Goal: Check status

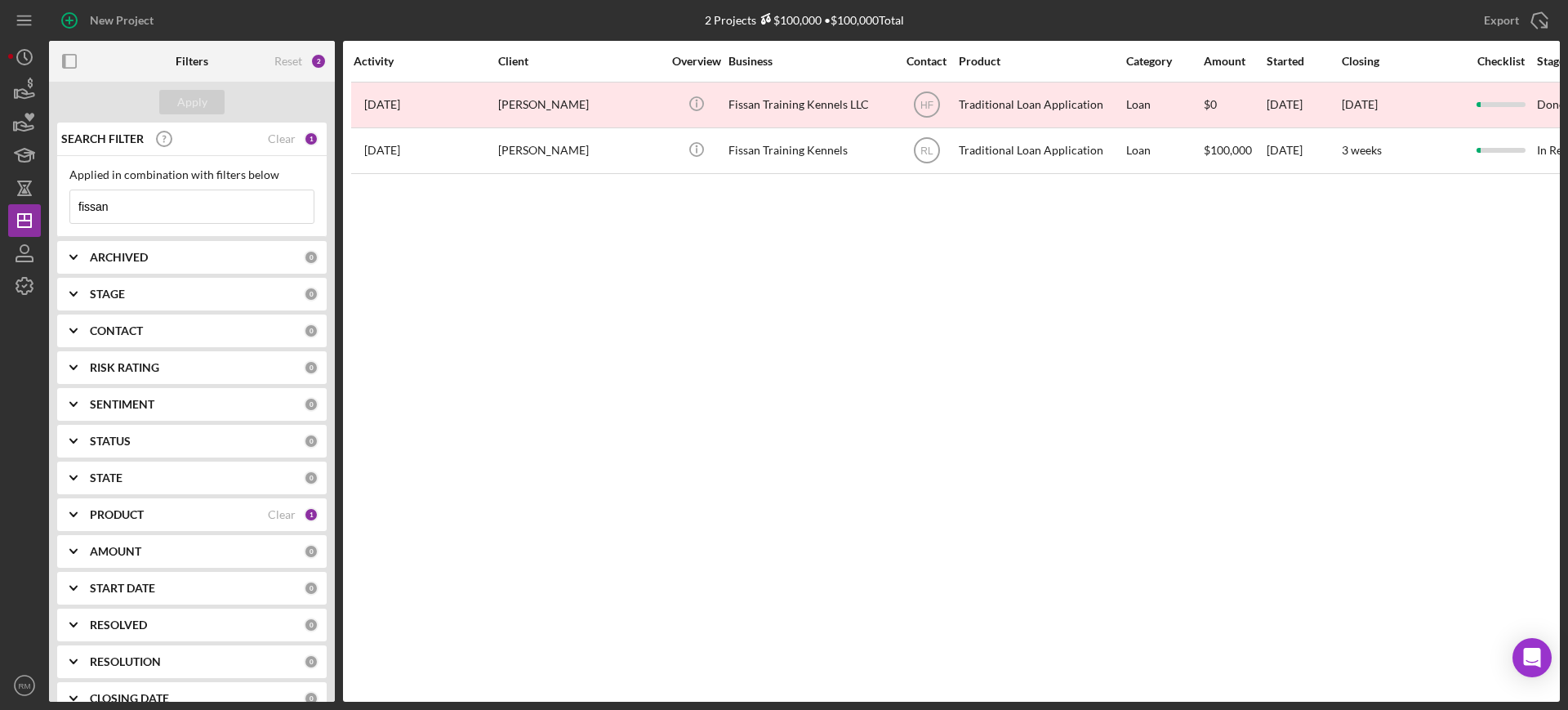
click at [129, 208] on input "fissan" at bounding box center [191, 207] width 243 height 32
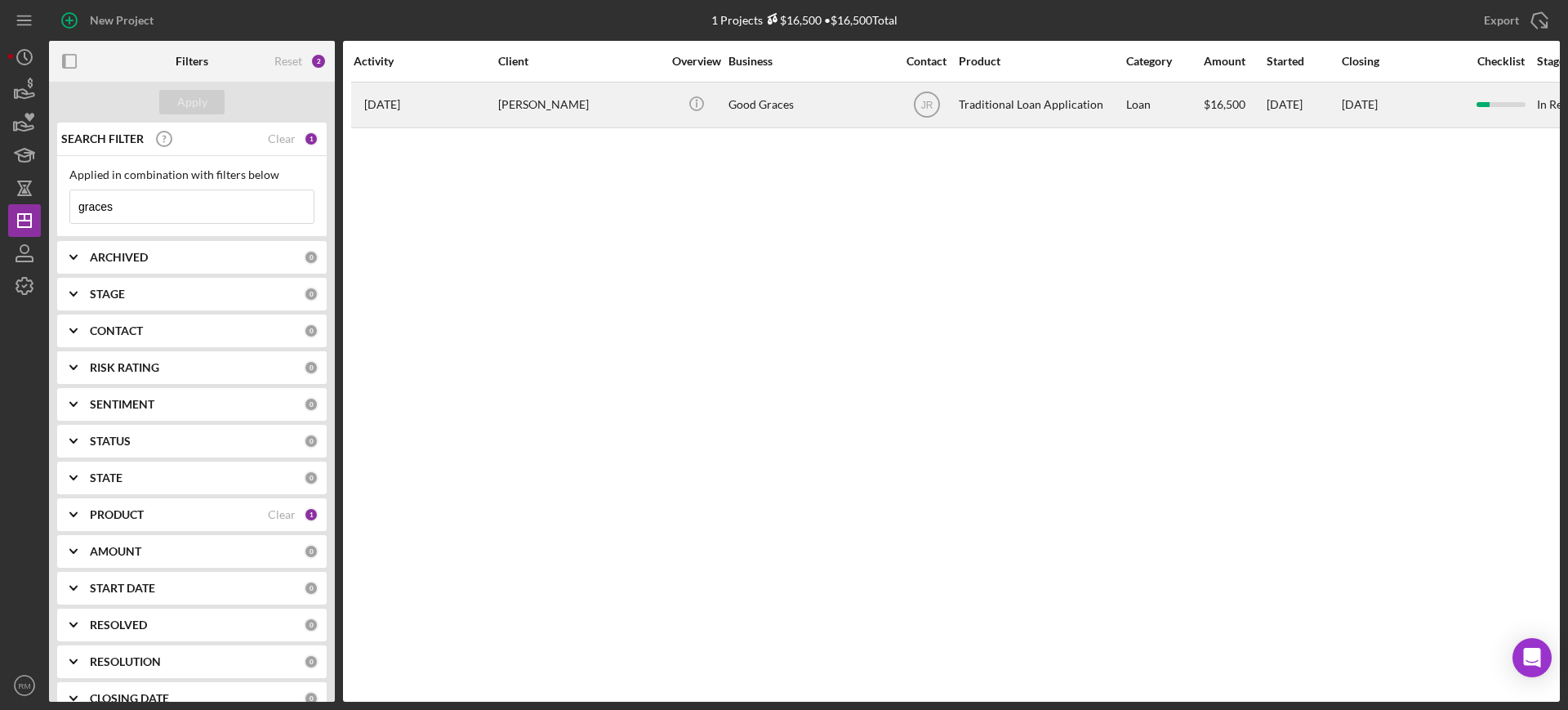
type input "graces"
click at [584, 102] on div "[PERSON_NAME]" at bounding box center [579, 105] width 163 height 44
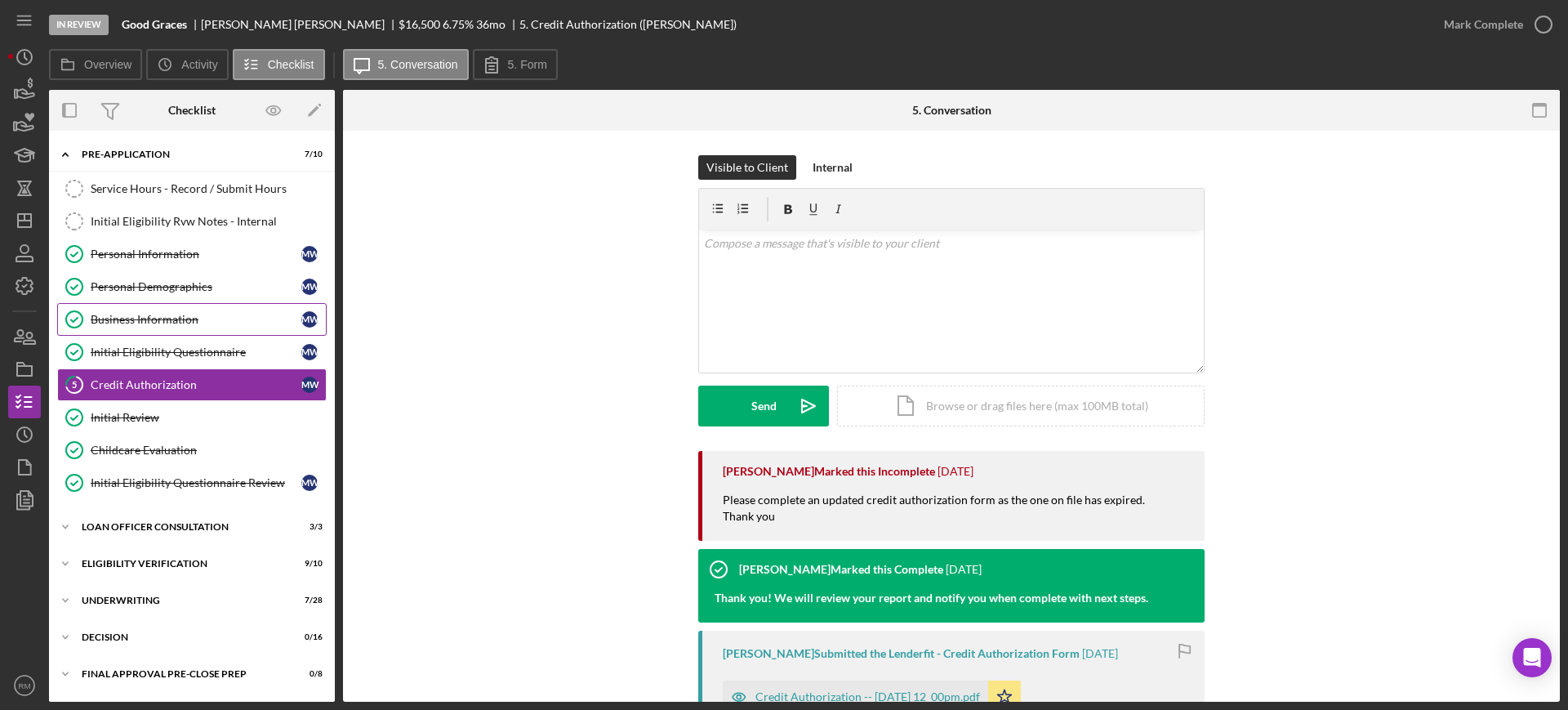
click at [176, 311] on link "Business Information Business Information M W" at bounding box center [192, 319] width 270 height 32
